Goal: Task Accomplishment & Management: Manage account settings

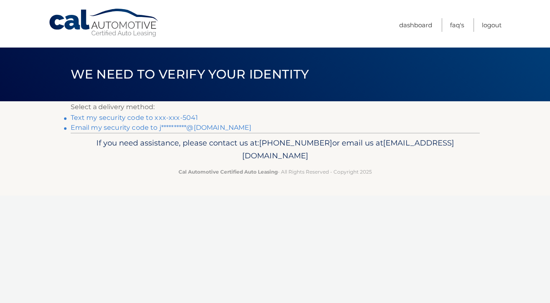
click at [172, 117] on link "Text my security code to xxx-xxx-5041" at bounding box center [135, 118] width 128 height 8
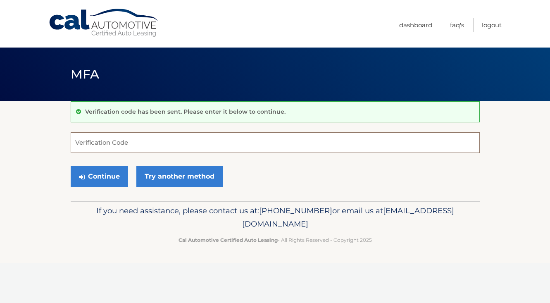
click at [167, 146] on input "Verification Code" at bounding box center [275, 142] width 409 height 21
type input "188800"
click at [120, 171] on button "Continue" at bounding box center [99, 176] width 57 height 21
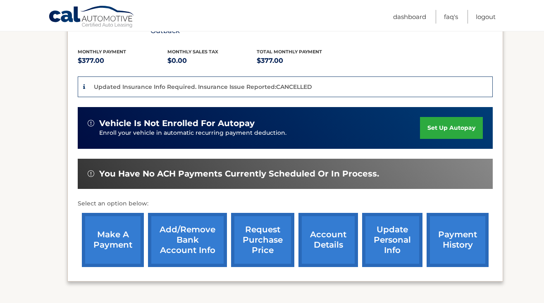
scroll to position [184, 0]
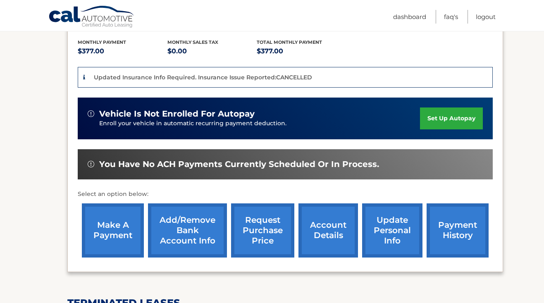
click at [117, 204] on link "make a payment" at bounding box center [113, 230] width 62 height 54
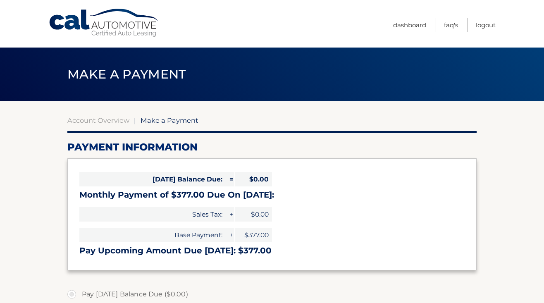
select select "ZDcyNDgzOGItOGE2ZC00OTVhLTllYjItZDBjNTFhNGJlNWYw"
